Goal: Information Seeking & Learning: Learn about a topic

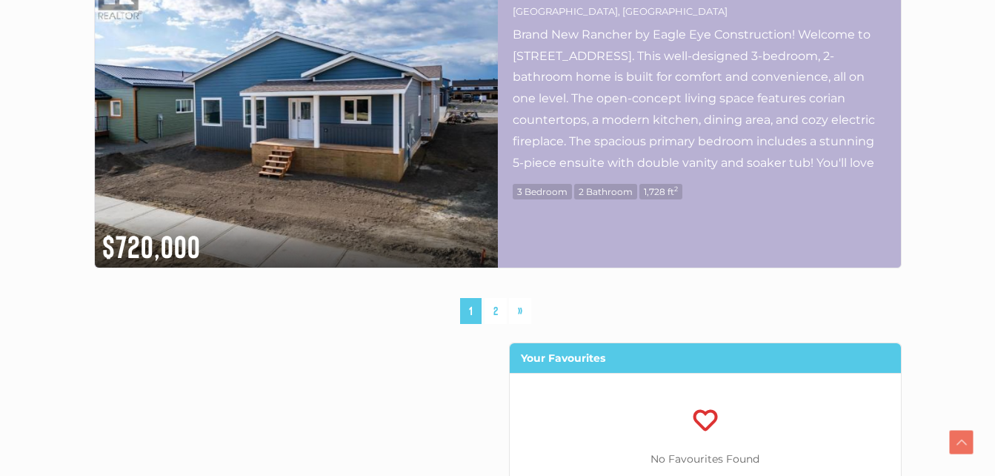
scroll to position [7929, 0]
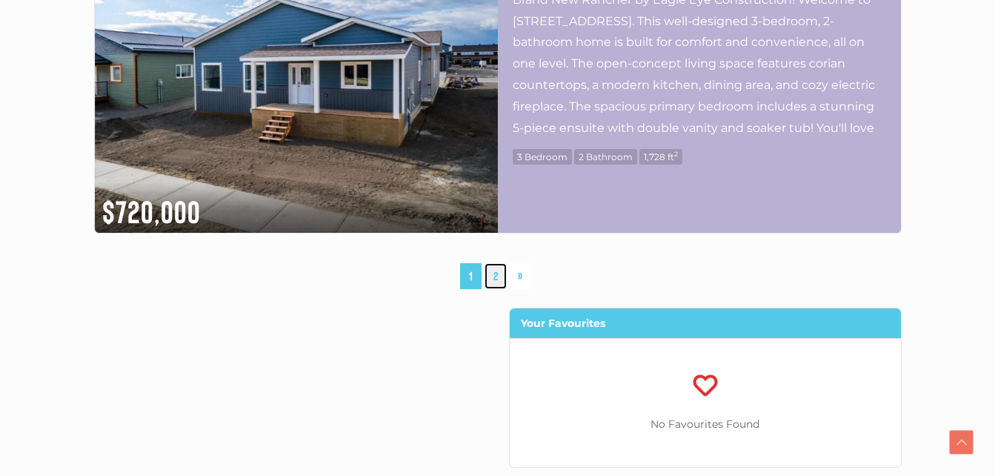
click at [501, 276] on link "2" at bounding box center [496, 276] width 22 height 26
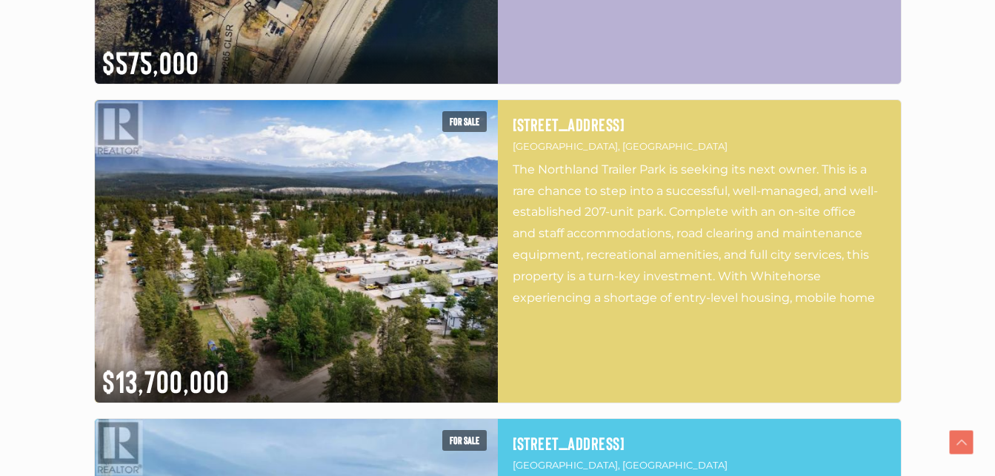
scroll to position [4271, 0]
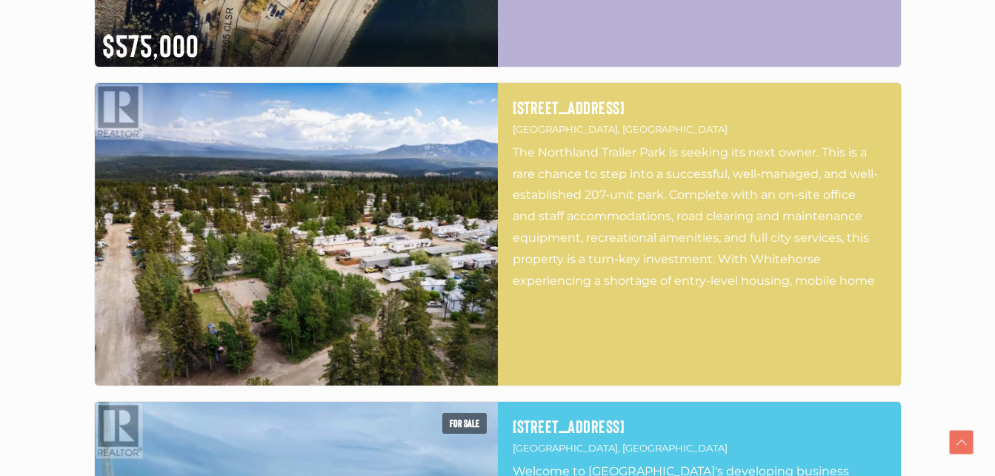
click at [491, 258] on img at bounding box center [296, 234] width 403 height 302
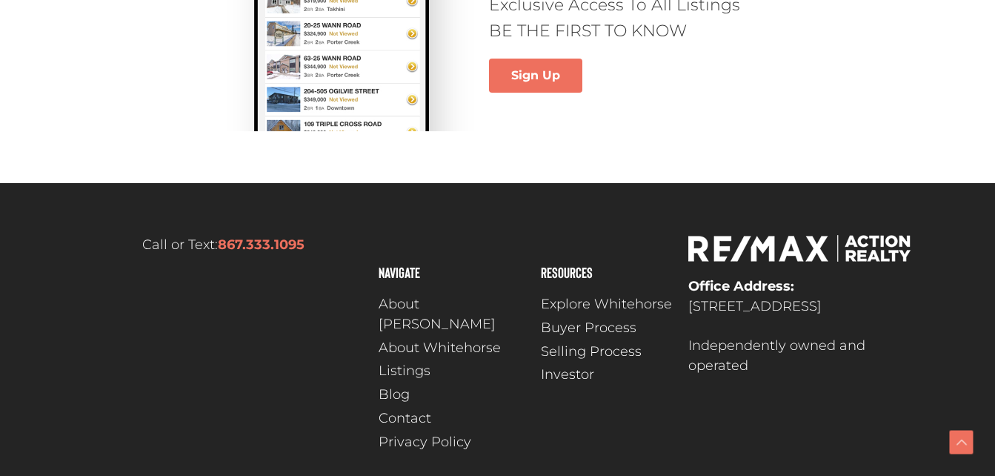
scroll to position [7087, 0]
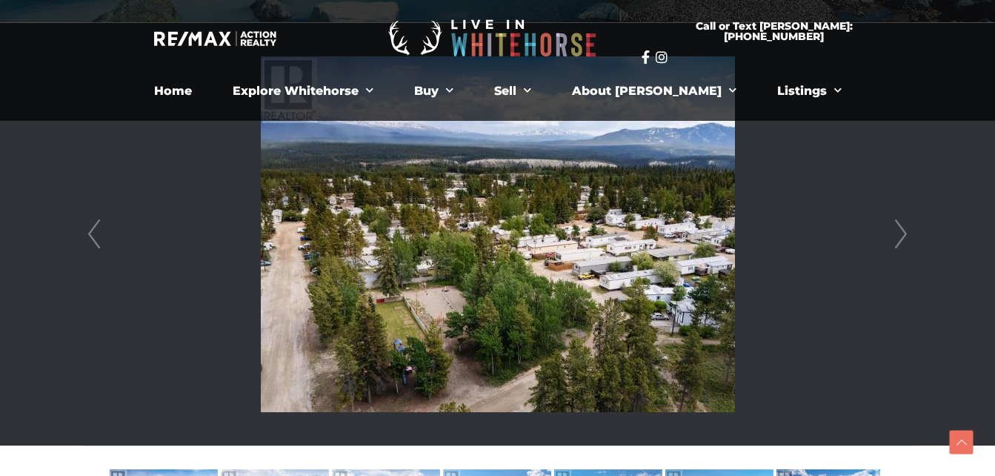
scroll to position [371, 0]
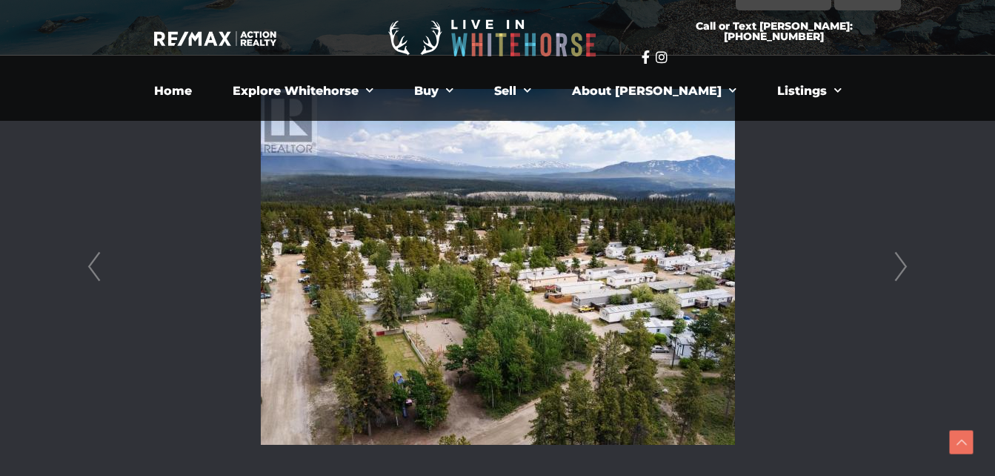
click at [439, 249] on img at bounding box center [498, 267] width 474 height 356
click at [642, 279] on img at bounding box center [498, 267] width 474 height 356
click at [617, 270] on img at bounding box center [498, 267] width 474 height 356
click at [897, 277] on link "Next" at bounding box center [901, 267] width 22 height 422
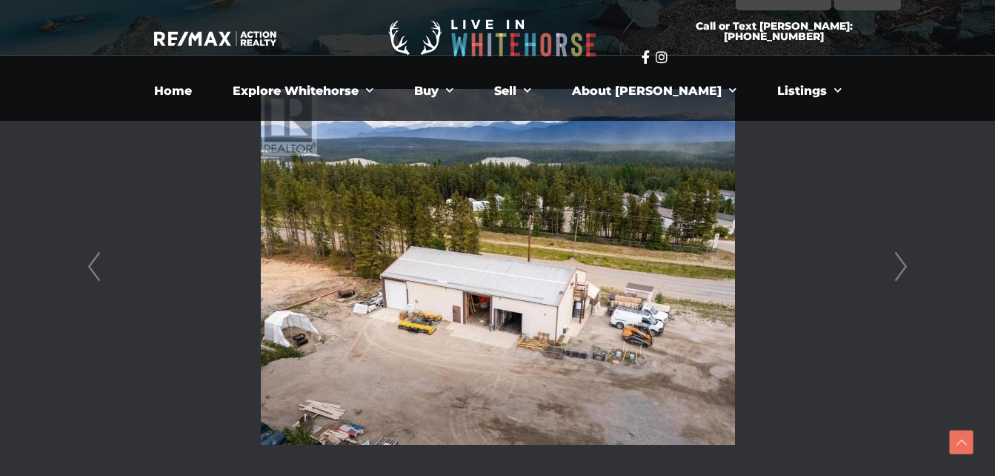
click at [903, 268] on link "Next" at bounding box center [901, 267] width 22 height 422
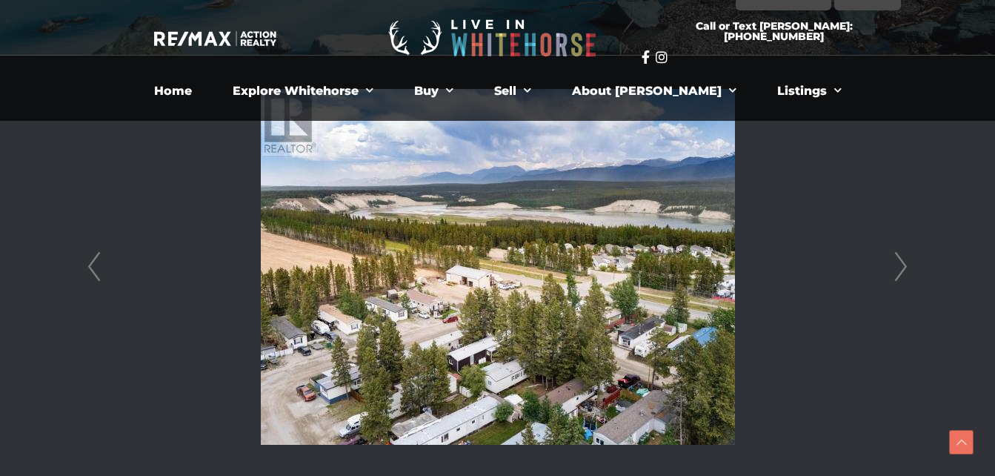
click at [903, 268] on link "Next" at bounding box center [901, 267] width 22 height 422
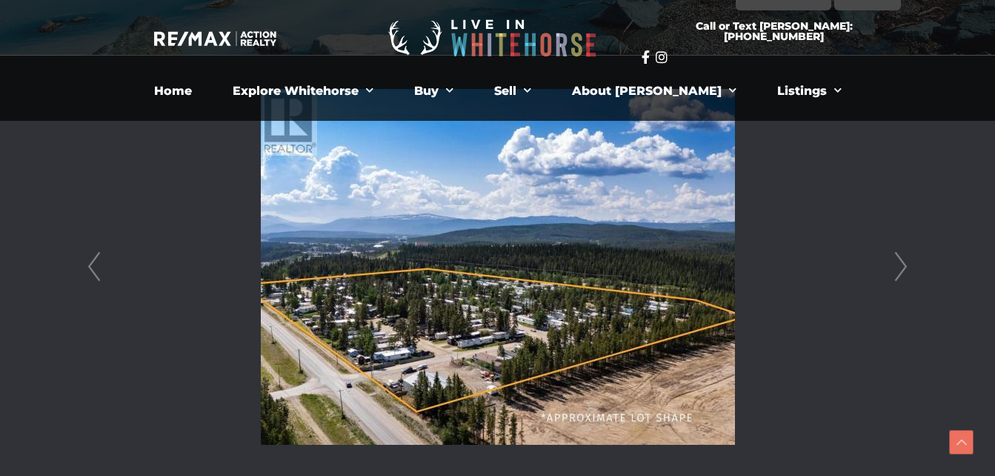
click at [902, 267] on link "Next" at bounding box center [901, 267] width 22 height 422
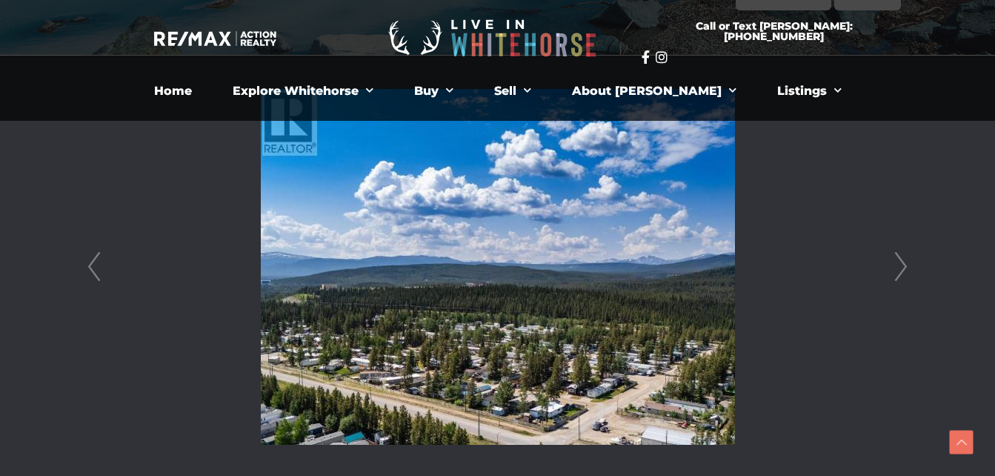
click at [902, 266] on link "Next" at bounding box center [901, 267] width 22 height 422
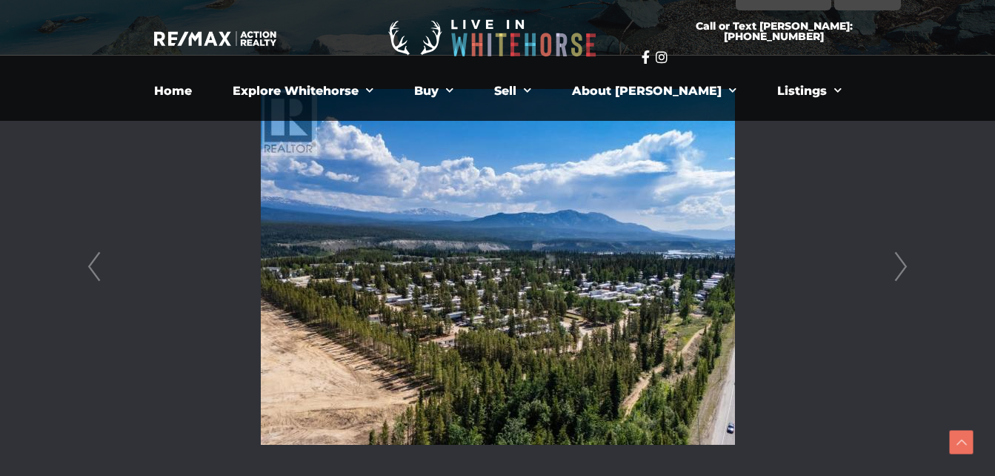
click at [902, 266] on link "Next" at bounding box center [901, 267] width 22 height 422
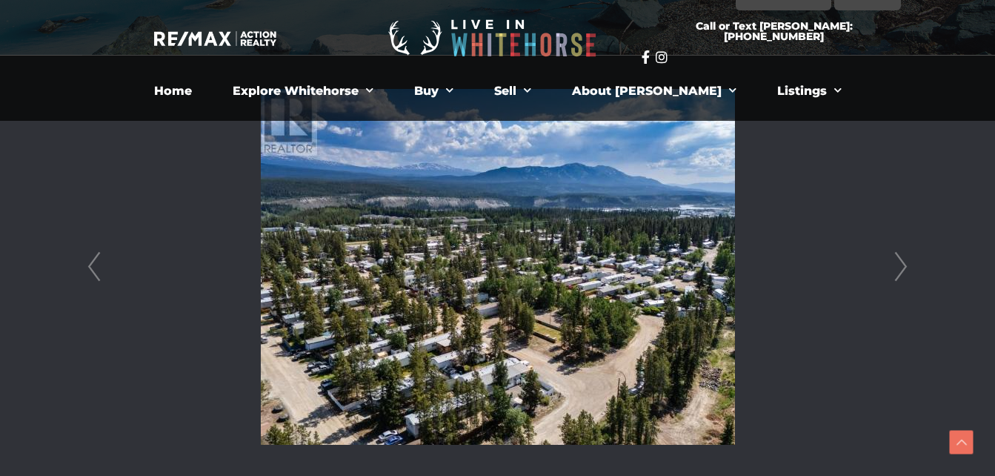
click at [902, 266] on link "Next" at bounding box center [901, 267] width 22 height 422
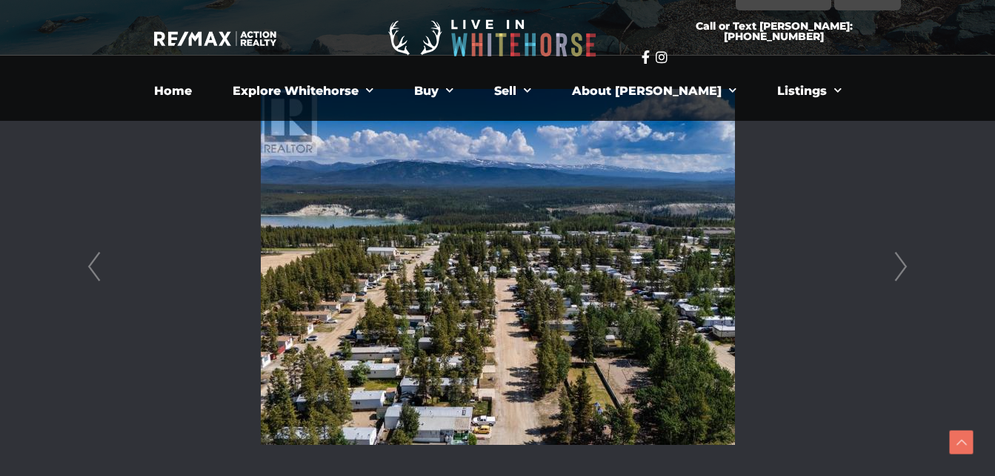
click at [901, 273] on link "Next" at bounding box center [901, 267] width 22 height 422
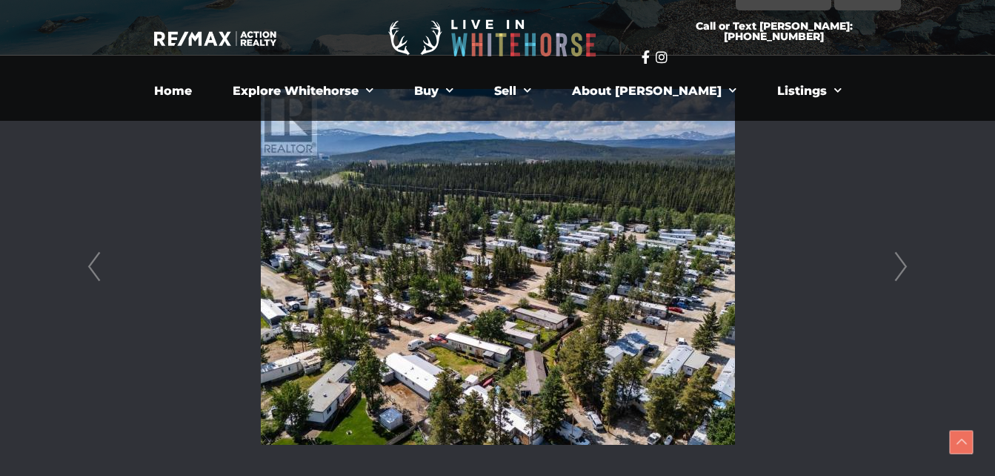
click at [969, 441] on div "Scroll to Top" at bounding box center [962, 443] width 24 height 24
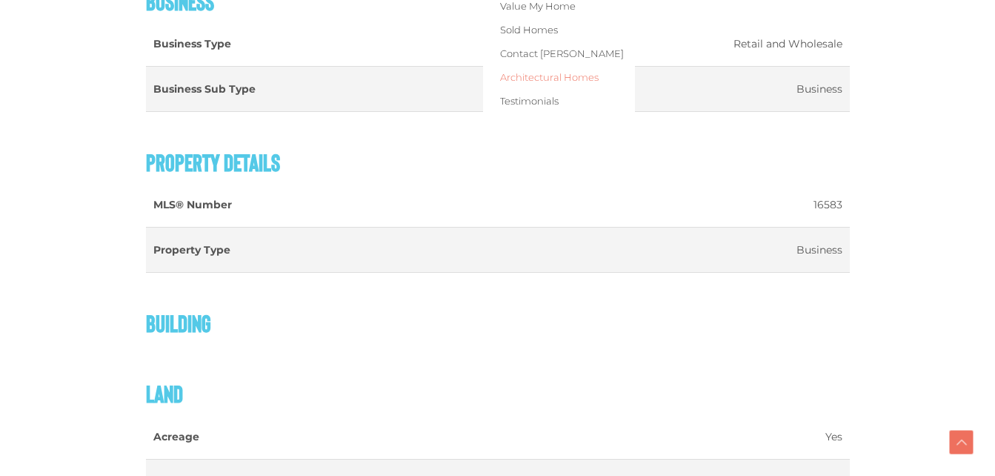
scroll to position [1334, 0]
